Goal: Transaction & Acquisition: Subscribe to service/newsletter

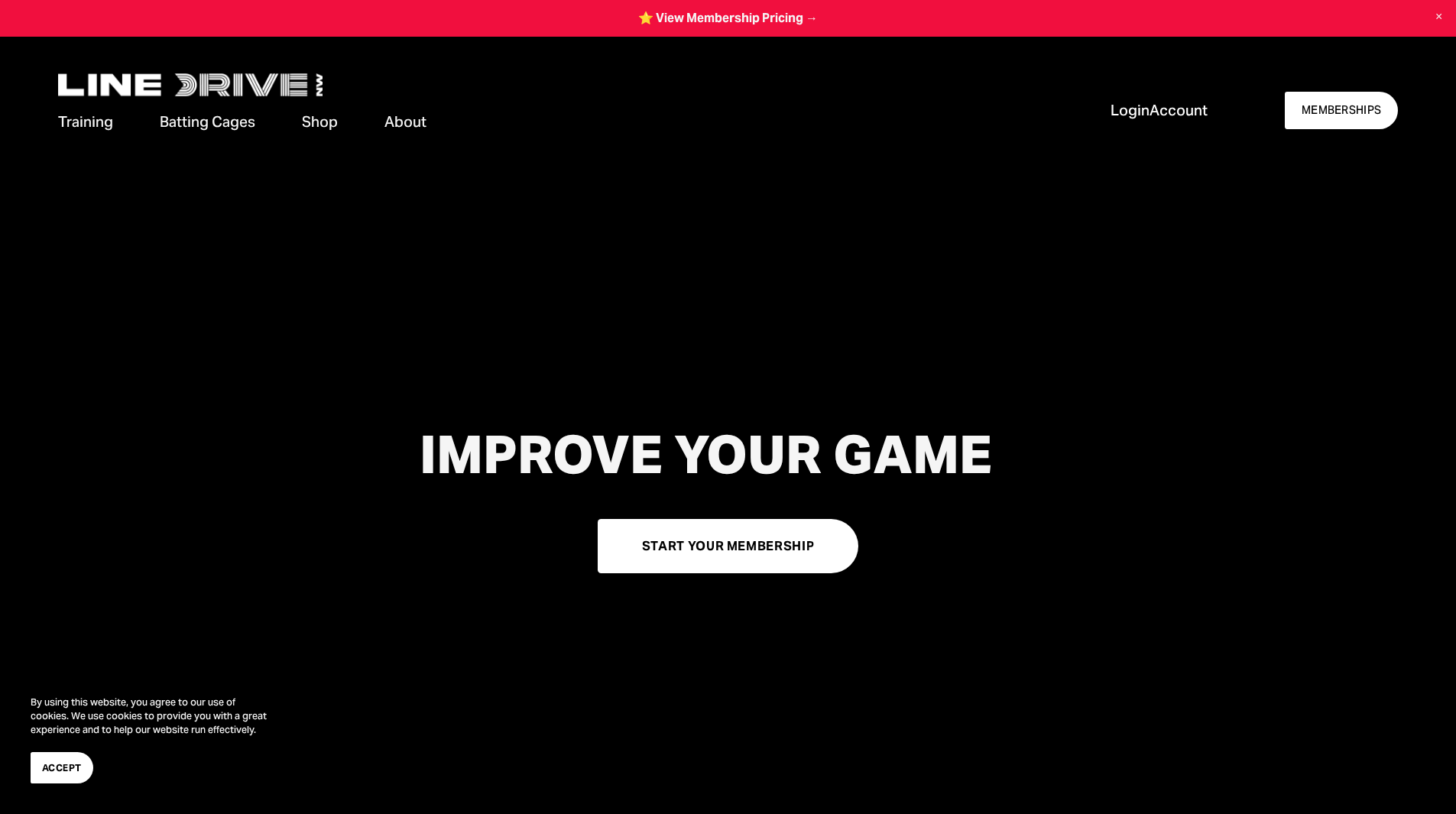
click at [689, 551] on link "START YOUR MEMBERSHIP" at bounding box center [728, 546] width 262 height 54
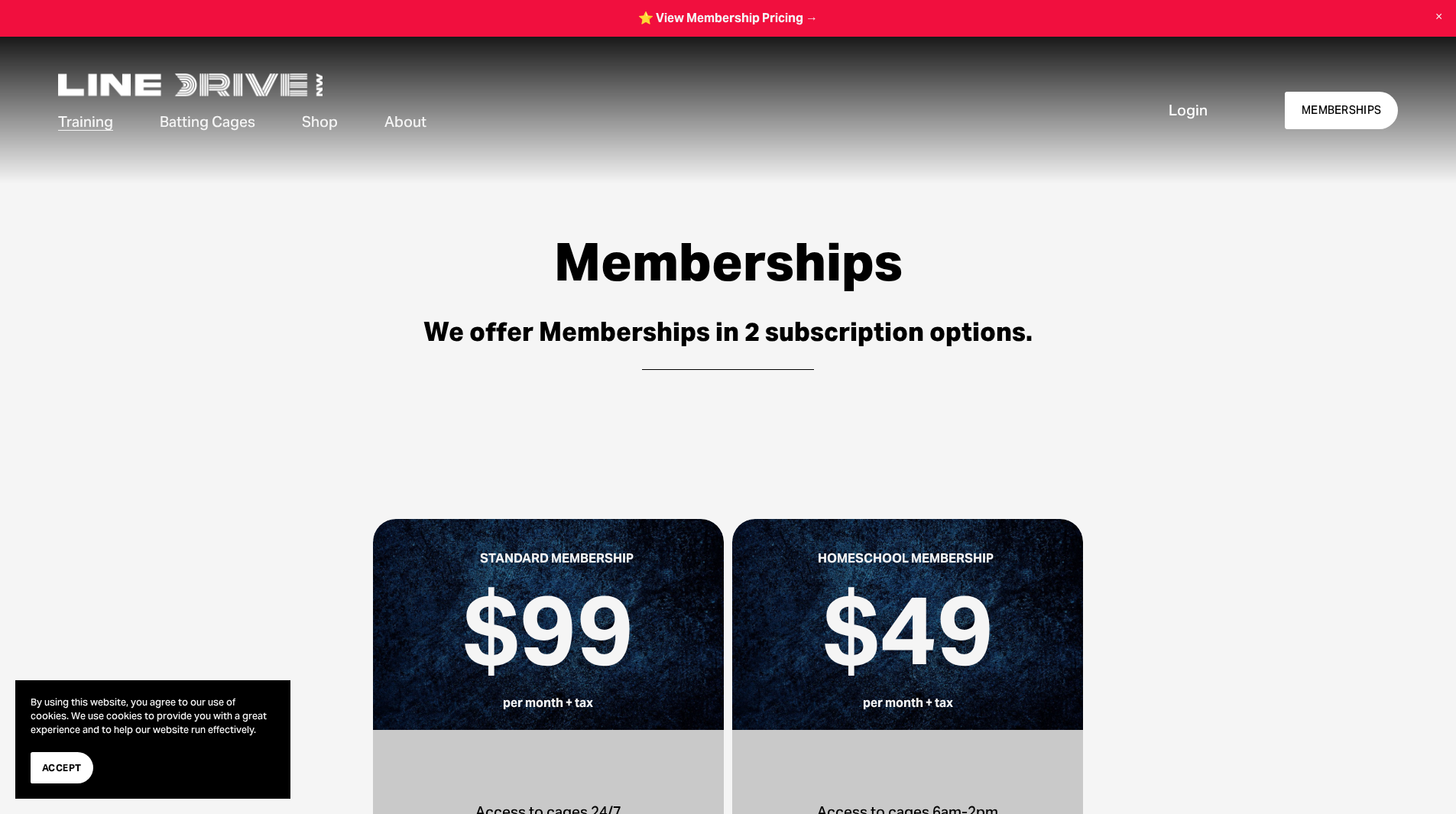
click at [758, 22] on link at bounding box center [728, 18] width 1456 height 37
